Goal: Find contact information: Find contact information

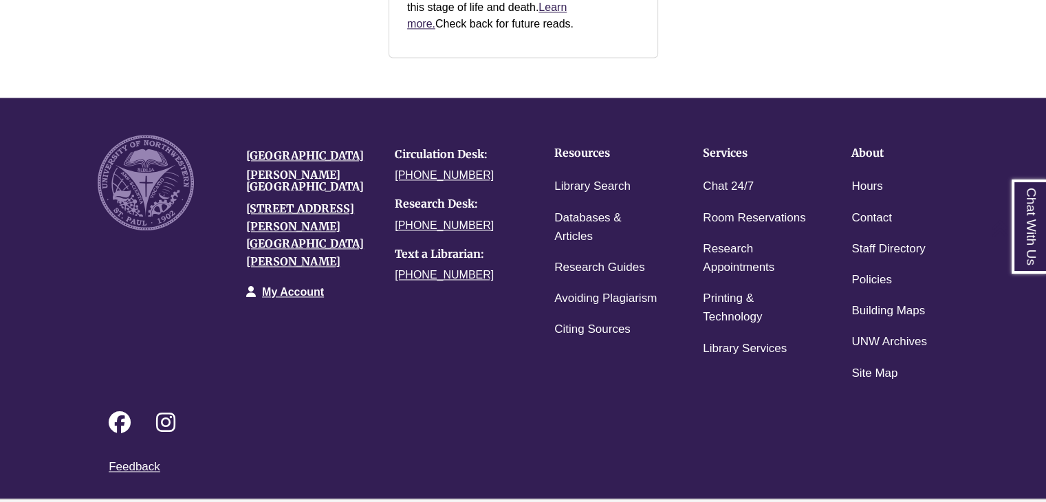
scroll to position [717, 0]
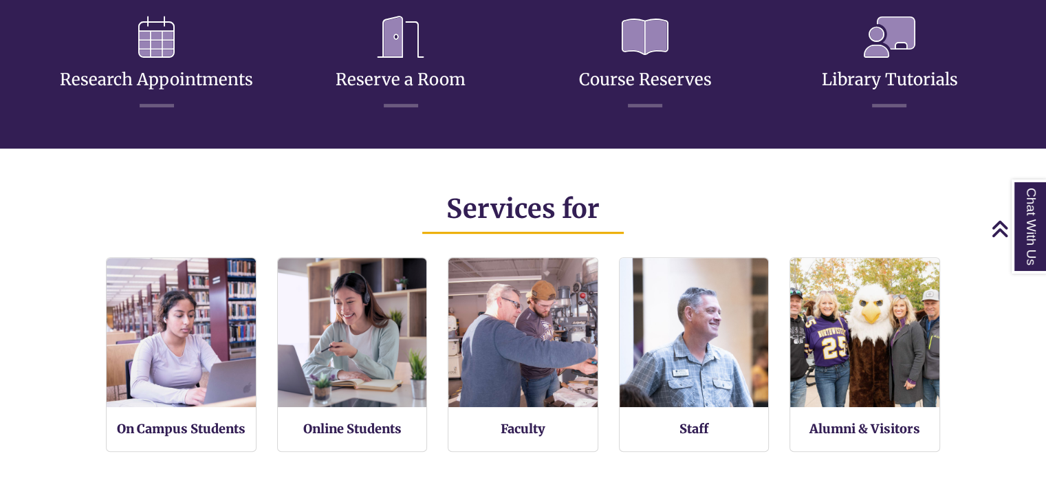
drag, startPoint x: 1056, startPoint y: 94, endPoint x: 1008, endPoint y: 169, distance: 89.1
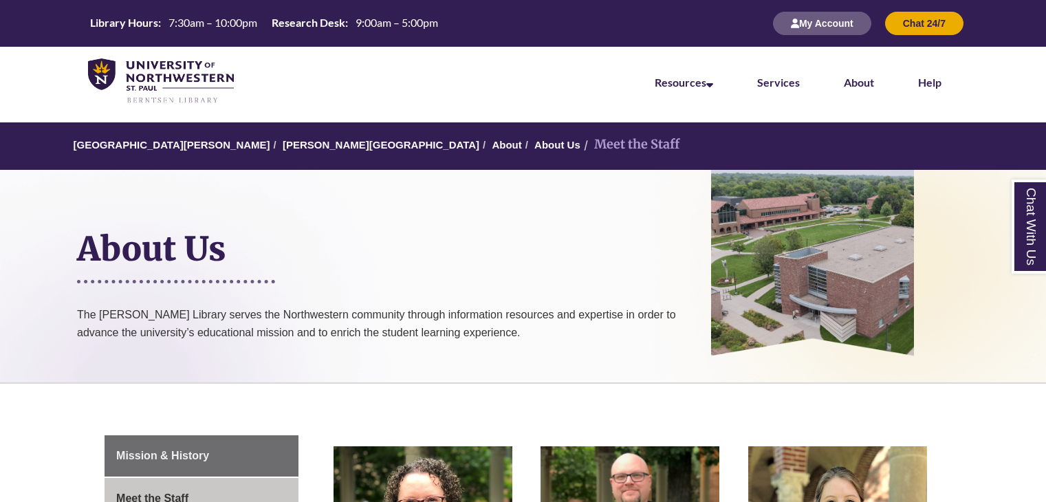
scroll to position [349, 0]
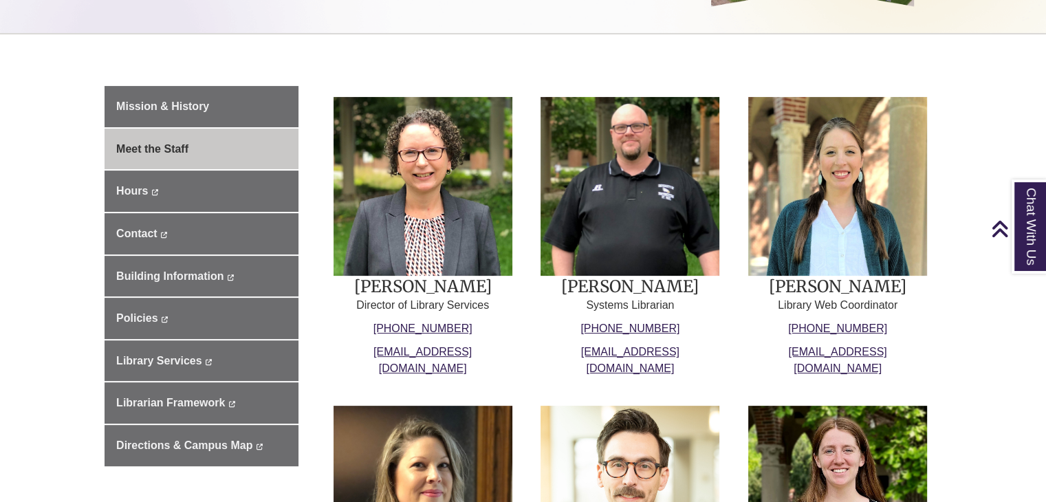
click at [1046, 215] on html "Skip to Main Content Library Hours: 7:30am – 10:00pm Research Desk: 9:00am – 5:…" at bounding box center [523, 400] width 1046 height 1498
click at [438, 253] on img at bounding box center [423, 186] width 179 height 179
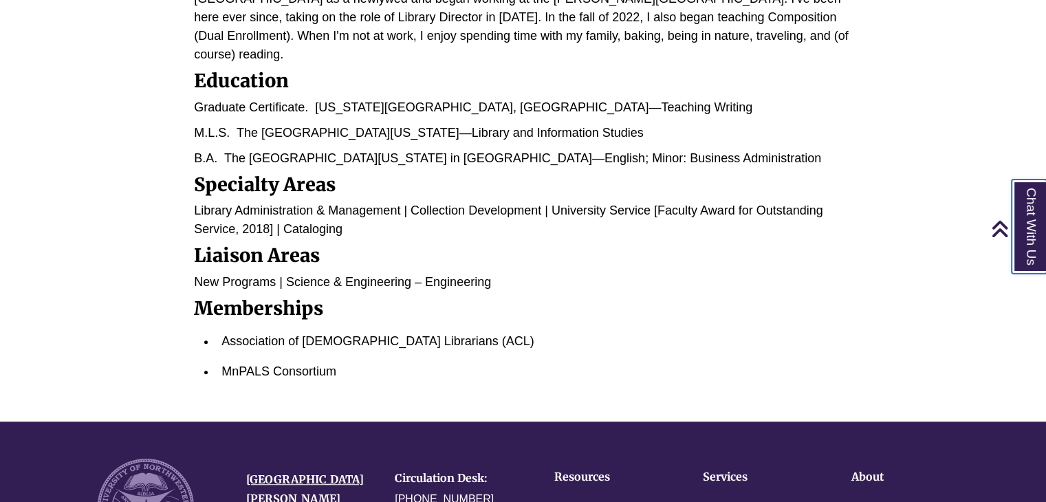
scroll to position [722, 0]
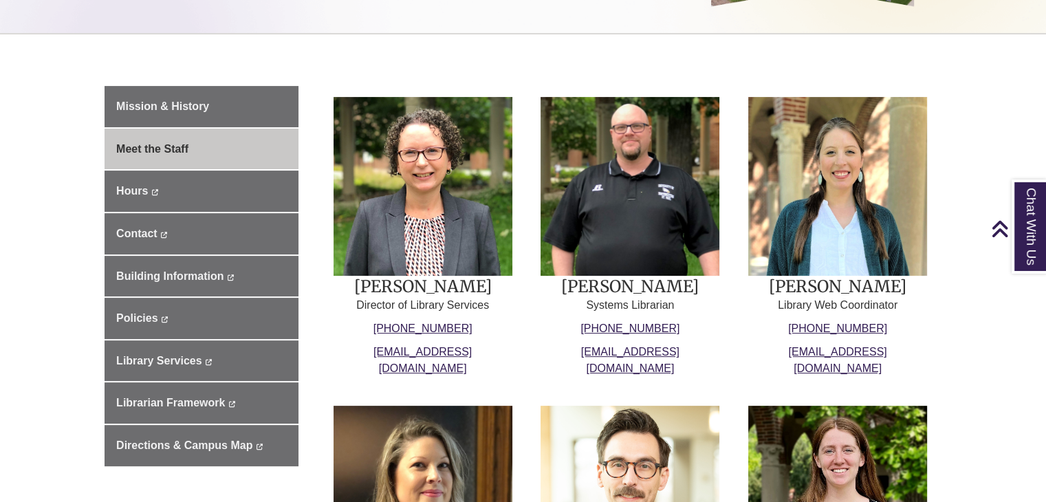
scroll to position [349, 0]
click at [684, 207] on img at bounding box center [630, 186] width 179 height 179
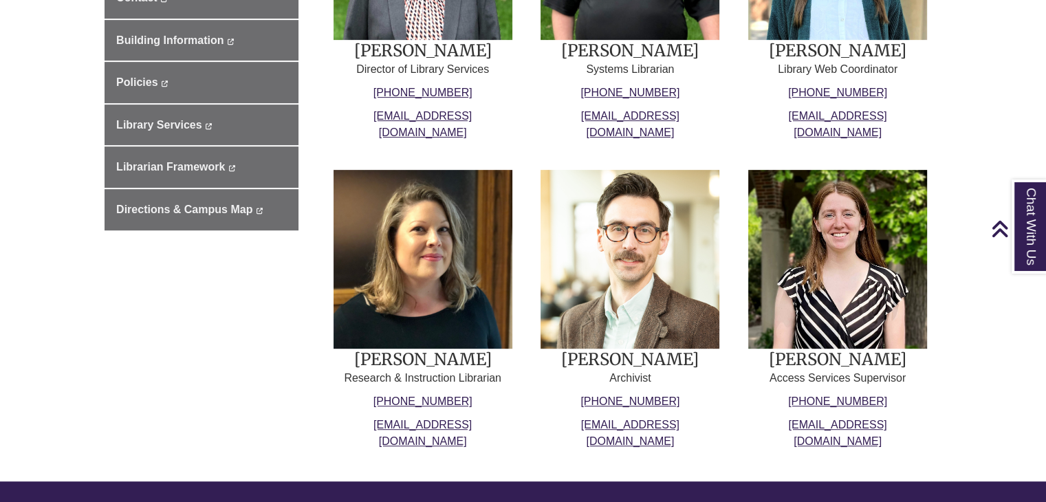
scroll to position [592, 0]
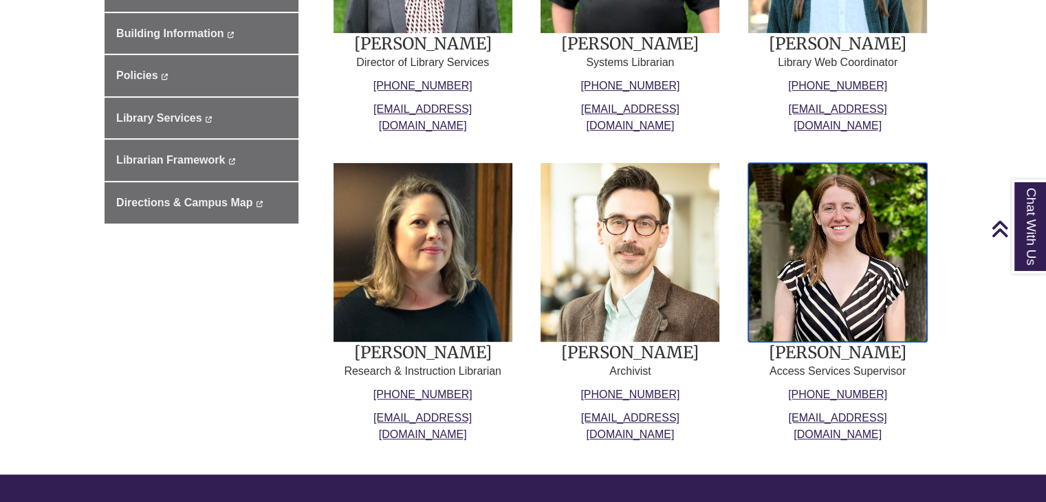
click at [834, 243] on img at bounding box center [837, 252] width 179 height 179
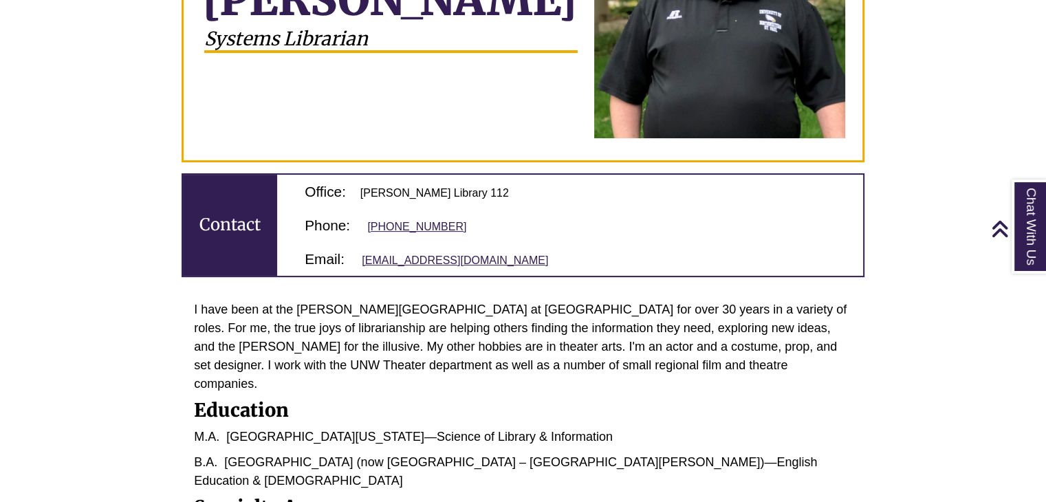
scroll to position [362, 0]
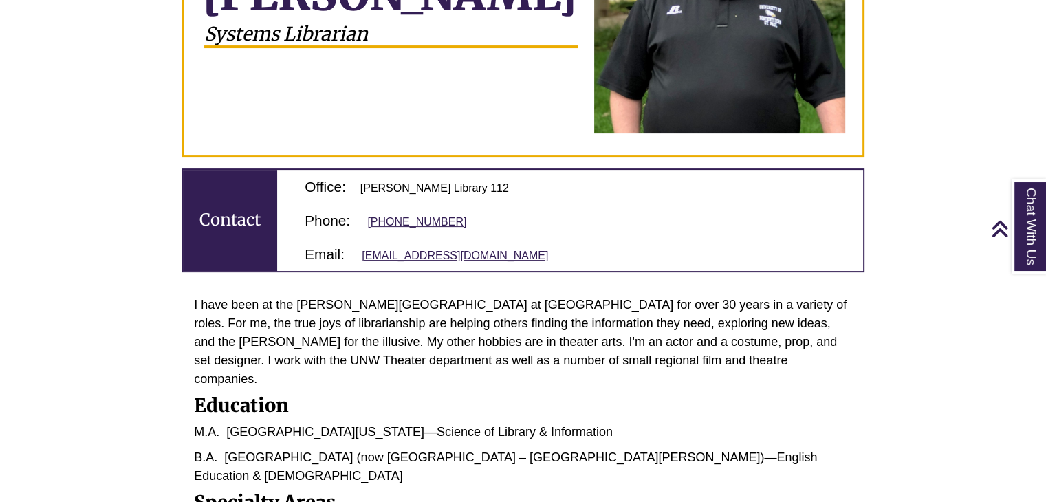
click at [1046, 213] on html "Library Hours: 7:30am – 10:00pm Research Desk: 9:00am – 5:00pm My Account Chat …" at bounding box center [523, 389] width 1046 height 1502
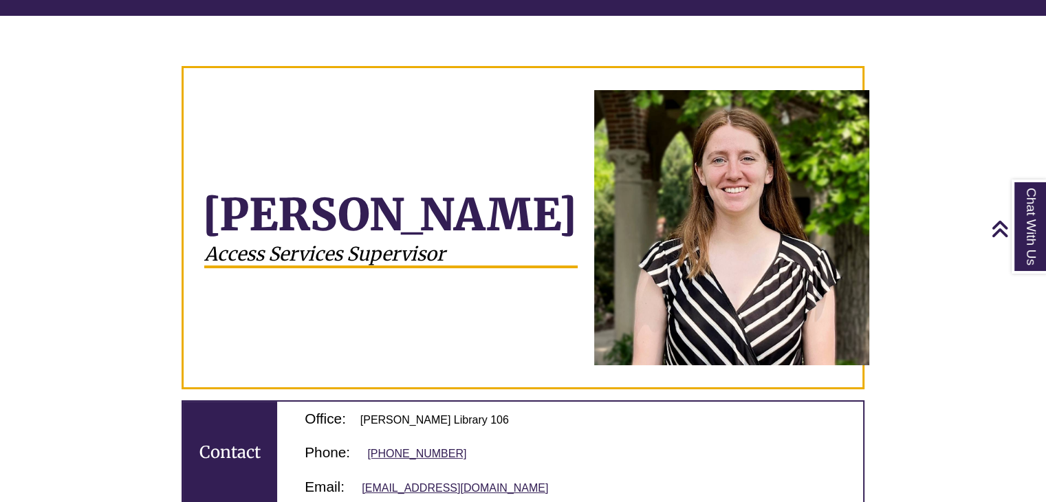
scroll to position [151, 0]
